Goal: Navigation & Orientation: Find specific page/section

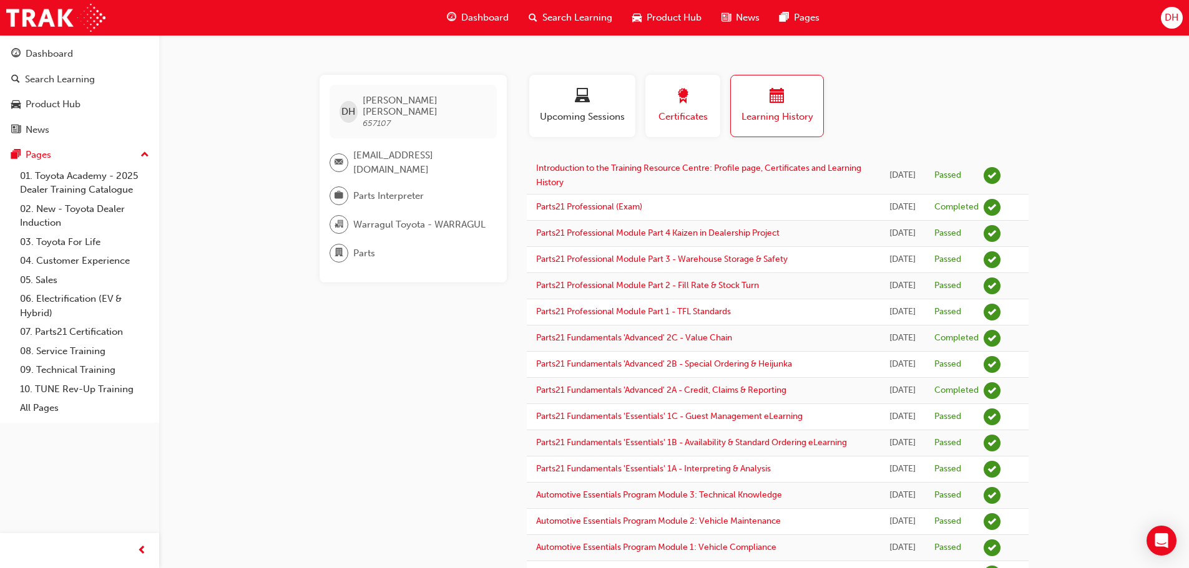
click at [698, 91] on div "button" at bounding box center [683, 98] width 56 height 19
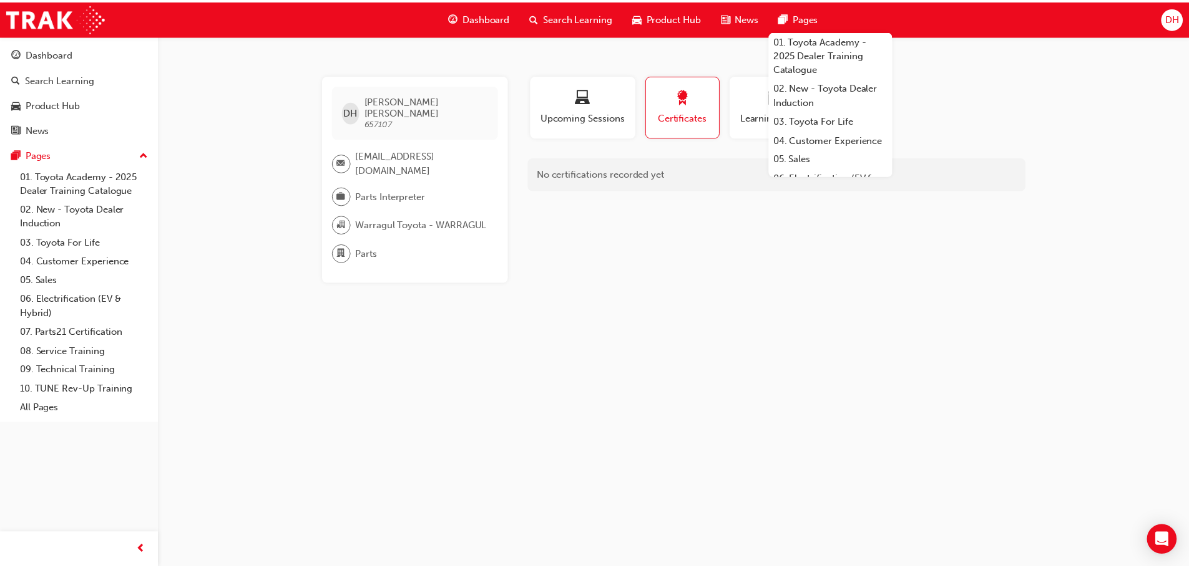
scroll to position [861, 0]
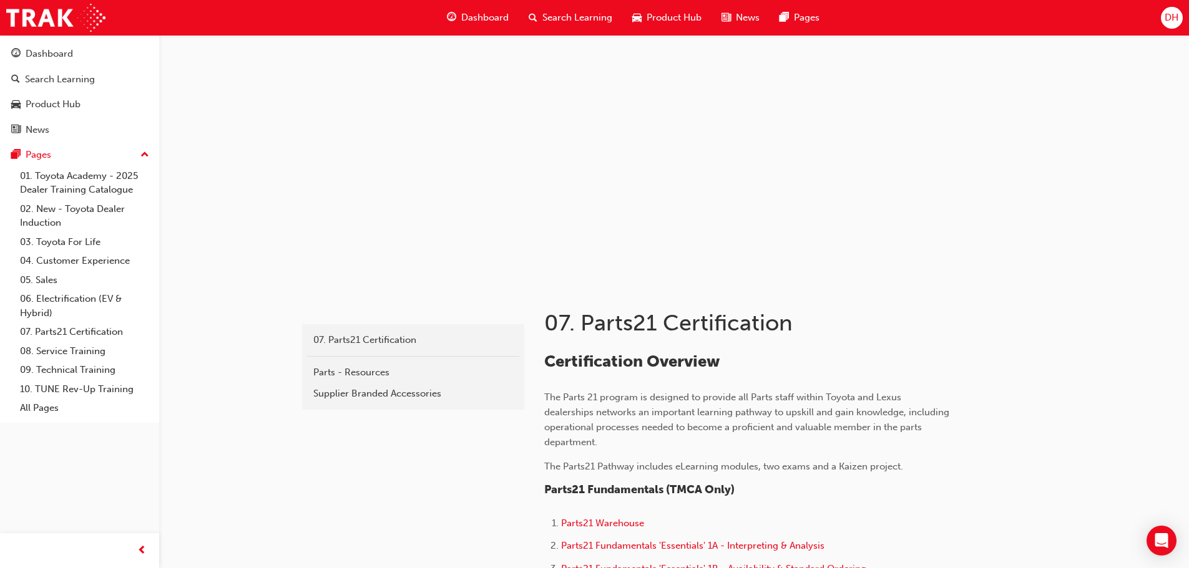
click at [1180, 16] on div "DH" at bounding box center [1172, 18] width 22 height 22
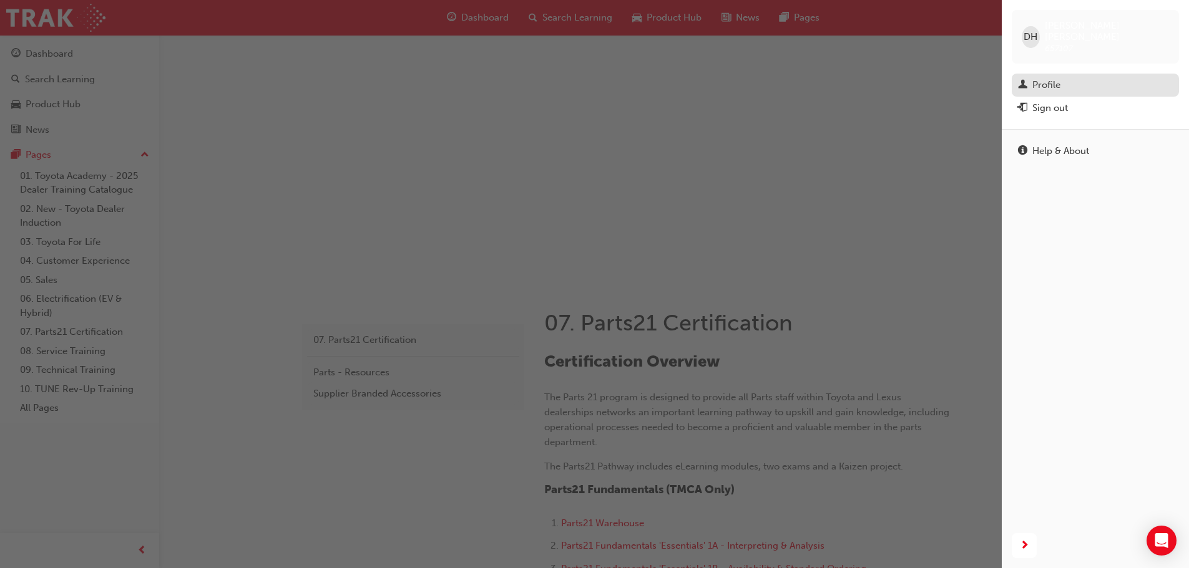
click at [1046, 78] on div "Profile" at bounding box center [1046, 85] width 28 height 14
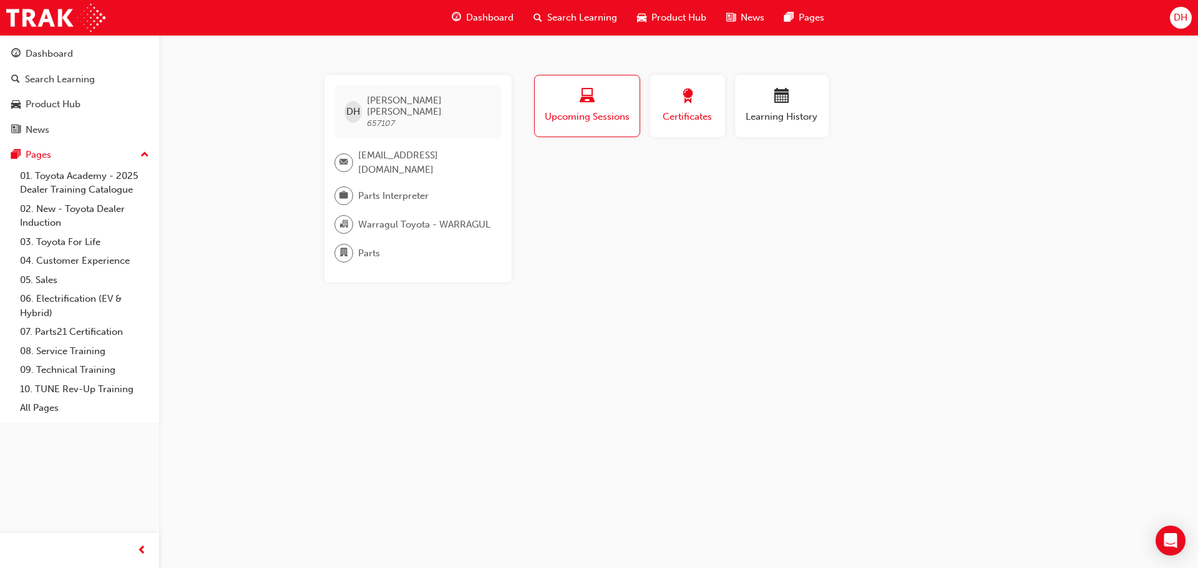
click at [703, 108] on div "Certificates" at bounding box center [688, 107] width 56 height 36
click at [601, 112] on span "Upcoming Sessions" at bounding box center [587, 117] width 87 height 14
click at [761, 107] on div "Learning History" at bounding box center [781, 107] width 75 height 36
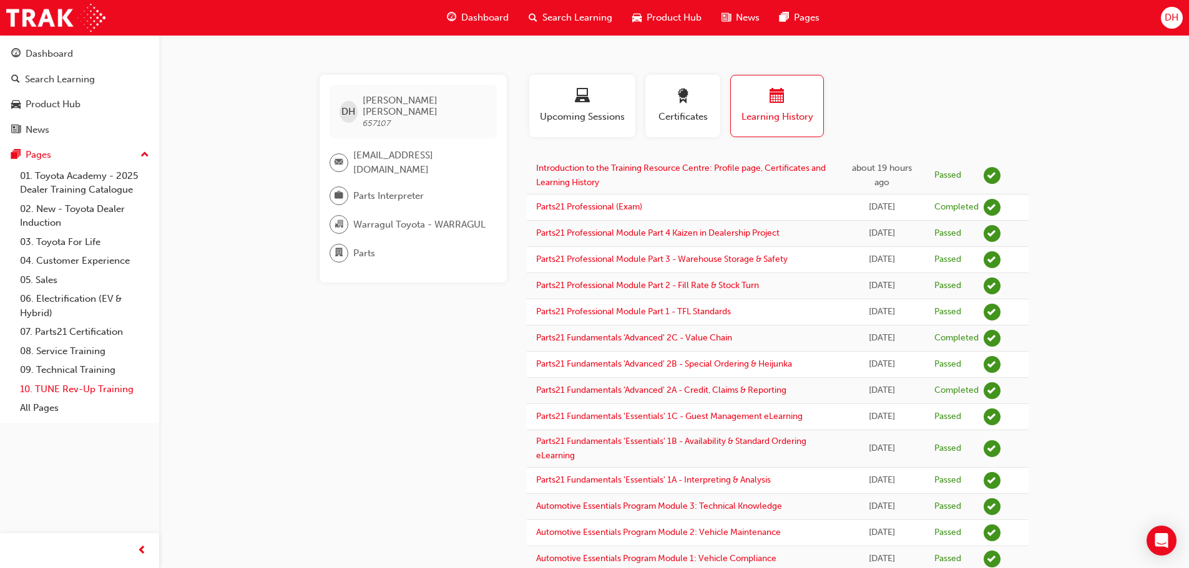
click at [75, 389] on link "10. TUNE Rev-Up Training" at bounding box center [84, 389] width 139 height 19
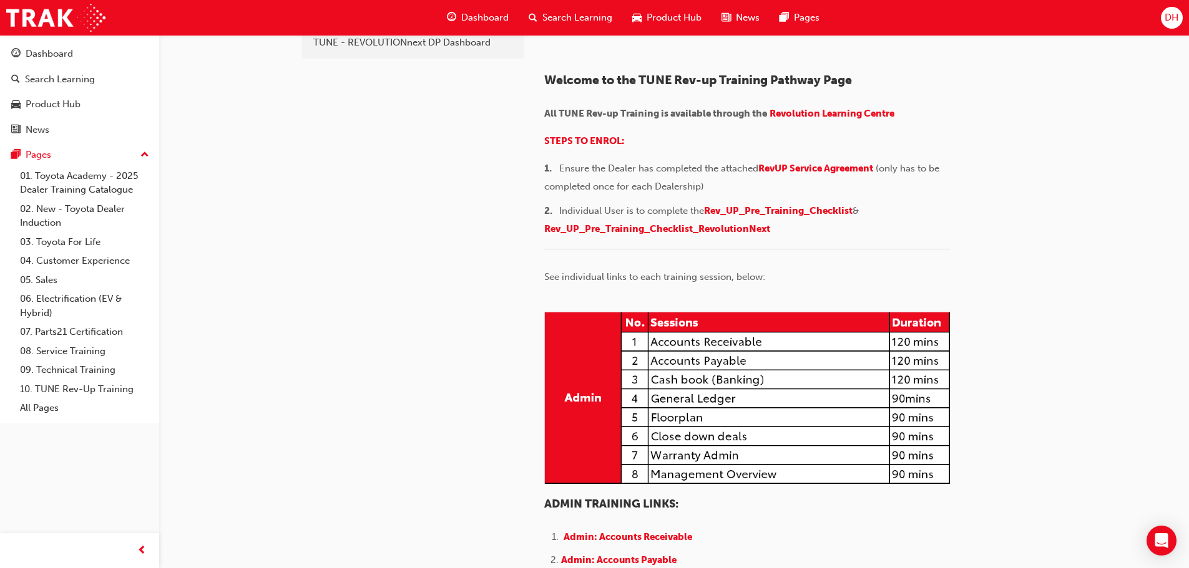
scroll to position [62, 0]
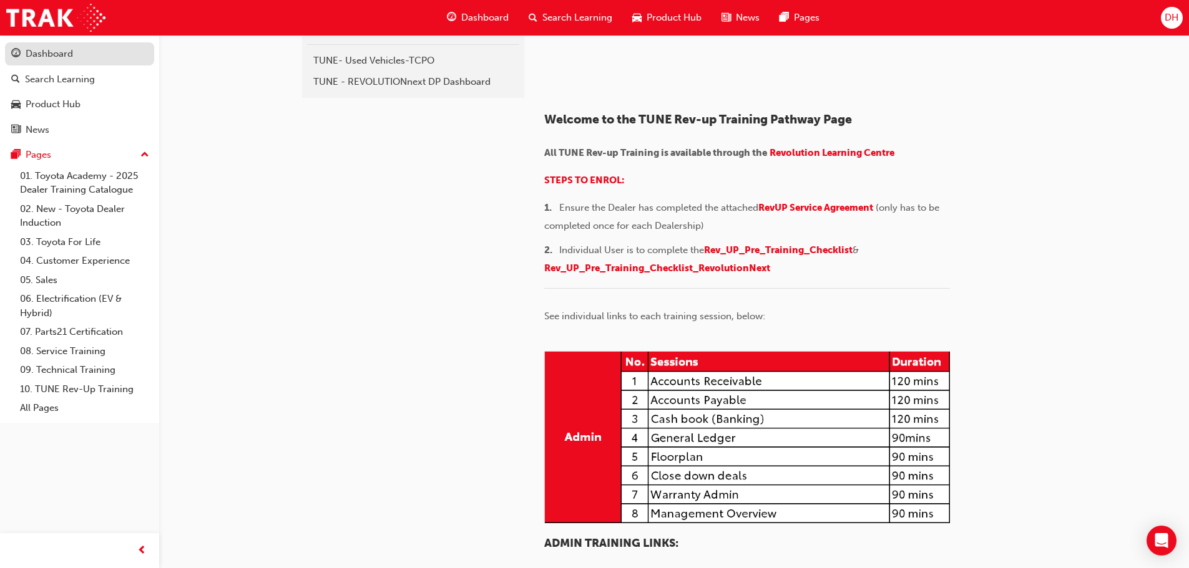
click at [70, 60] on div "Dashboard" at bounding box center [49, 54] width 47 height 14
